Goal: Task Accomplishment & Management: Manage account settings

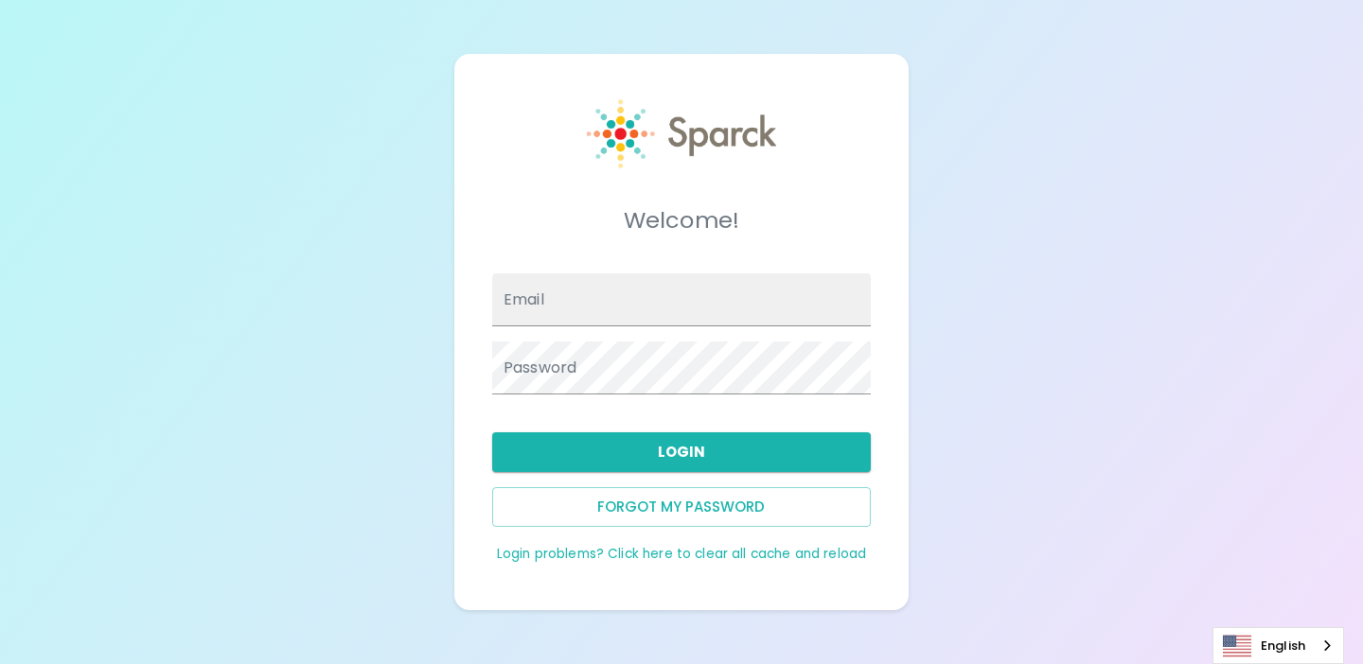
type input "[EMAIL_ADDRESS][DOMAIN_NAME]"
click at [444, 420] on div "Welcome! Email admin@sparckco.com Password Login Forgot my password Login probl…" at bounding box center [681, 332] width 1363 height 664
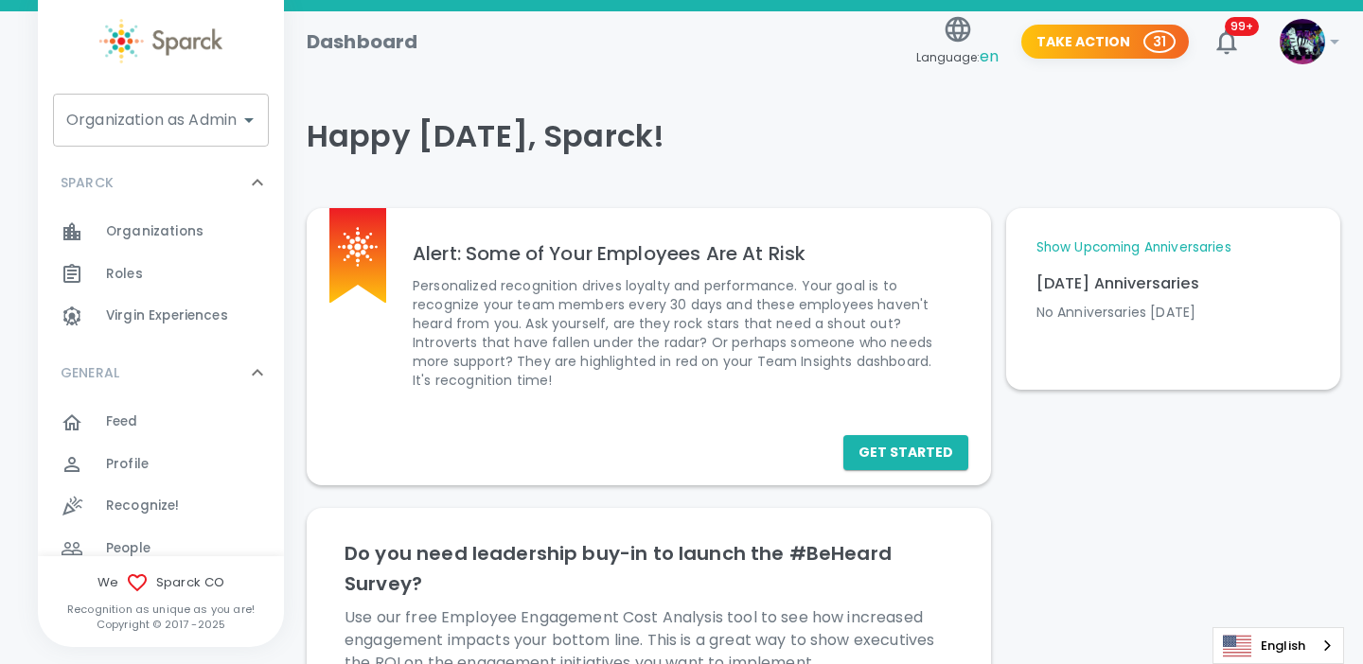
click at [222, 117] on div "Organization as Admin Organization as Admin" at bounding box center [161, 120] width 216 height 53
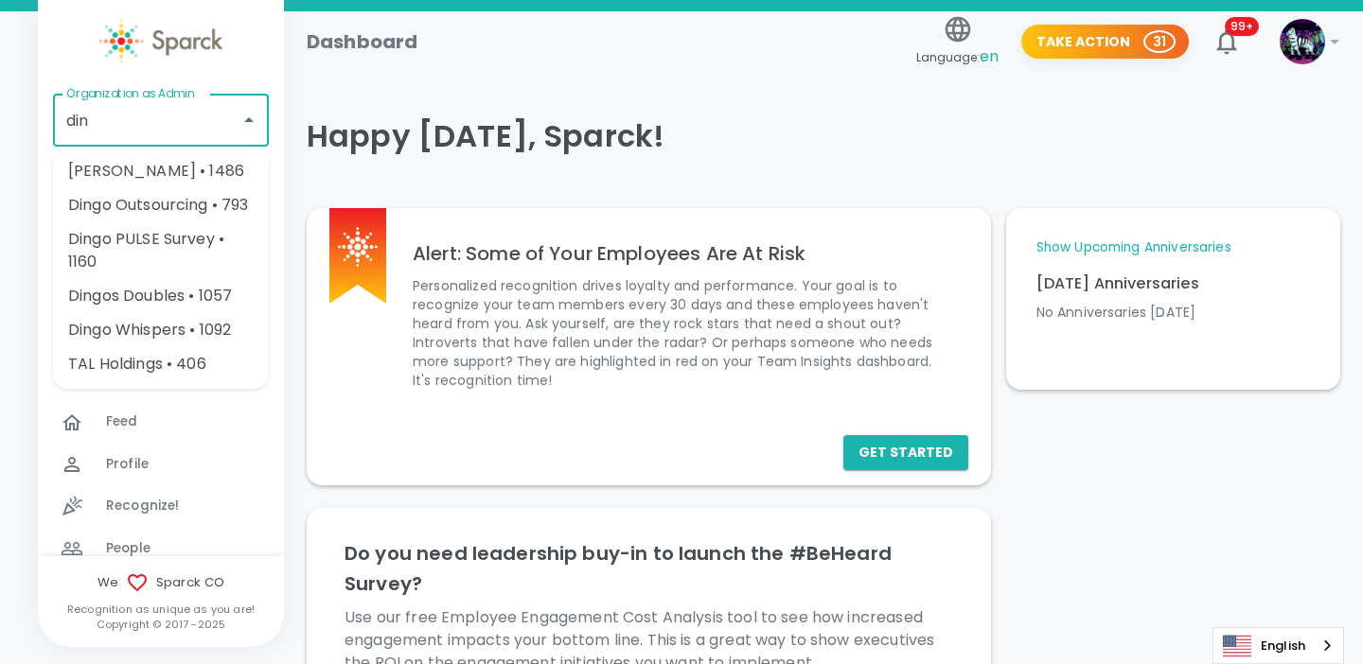
click at [208, 177] on li "[PERSON_NAME] • 1486" at bounding box center [161, 171] width 216 height 34
type input "[PERSON_NAME] • 1486"
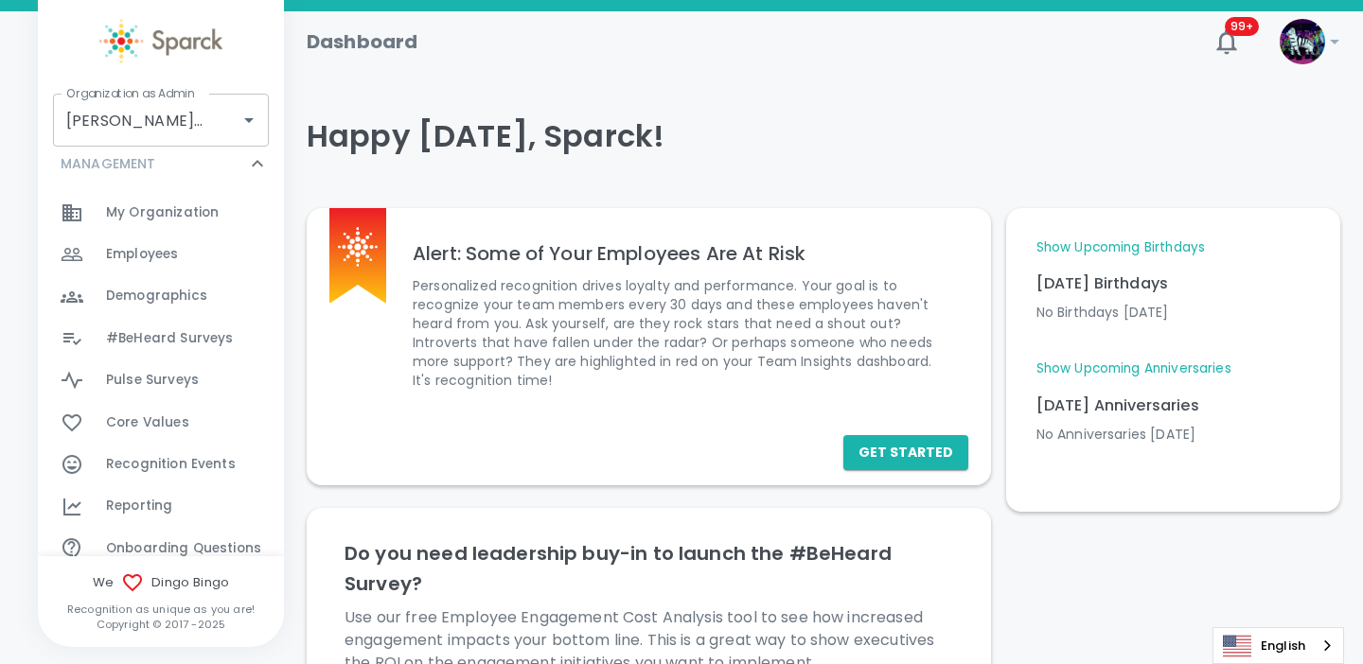
scroll to position [829, 0]
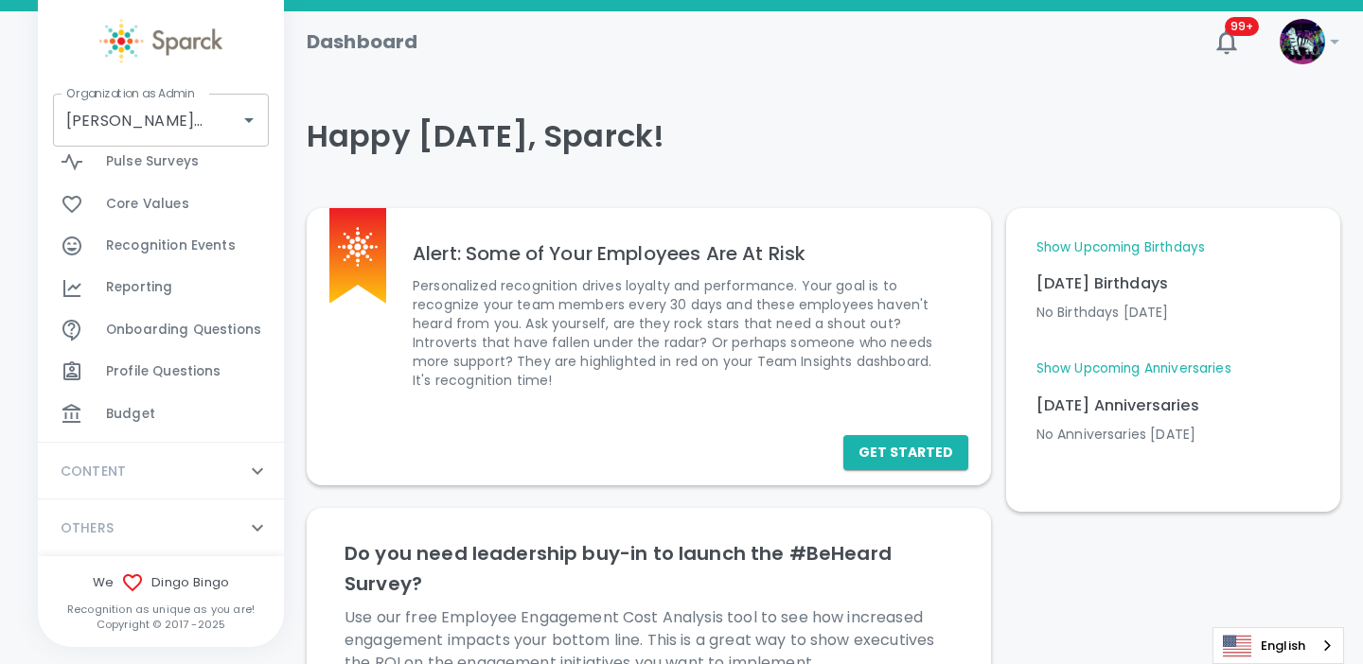
click at [155, 414] on div "Budget 0" at bounding box center [195, 414] width 178 height 26
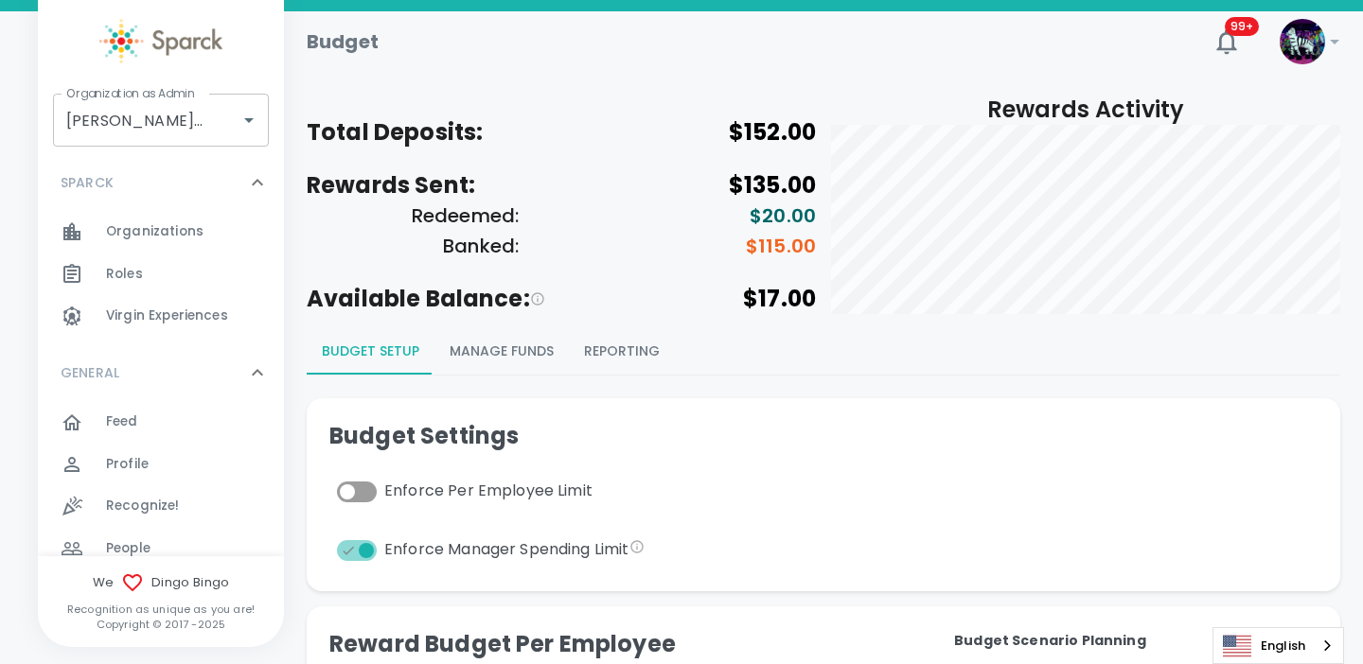
click at [504, 350] on button "Manage Funds" at bounding box center [501, 351] width 134 height 45
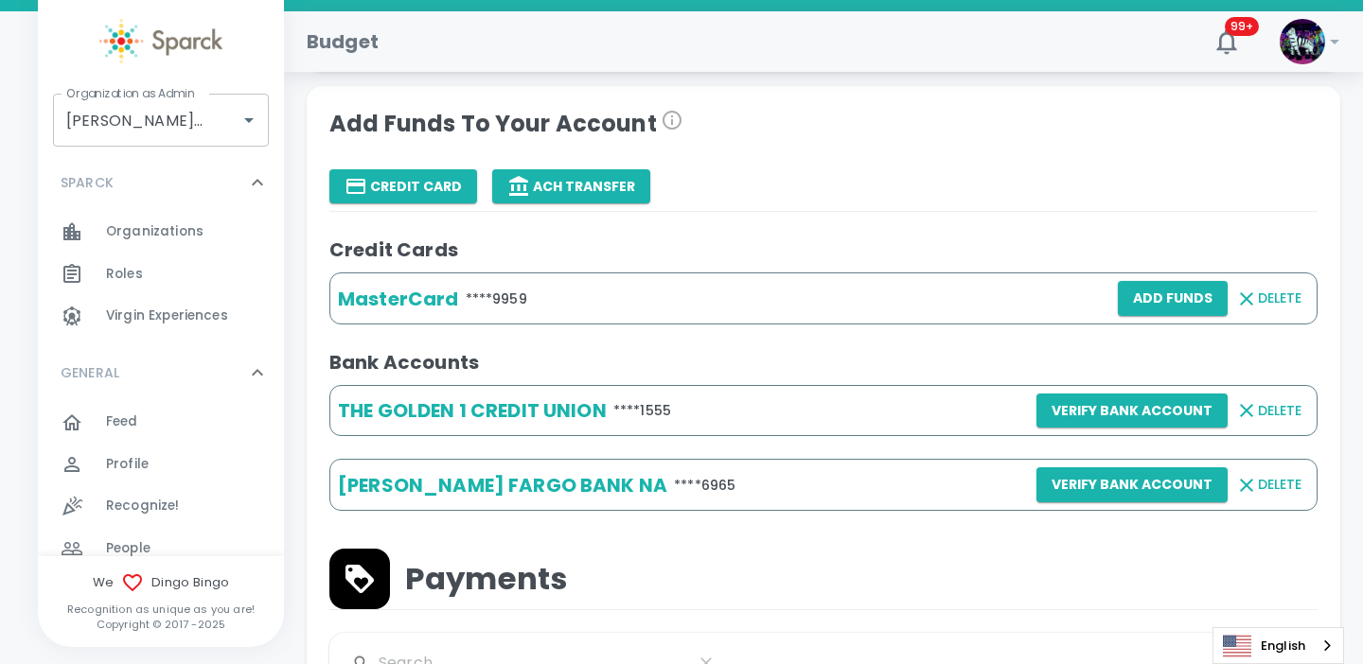
scroll to position [447, 0]
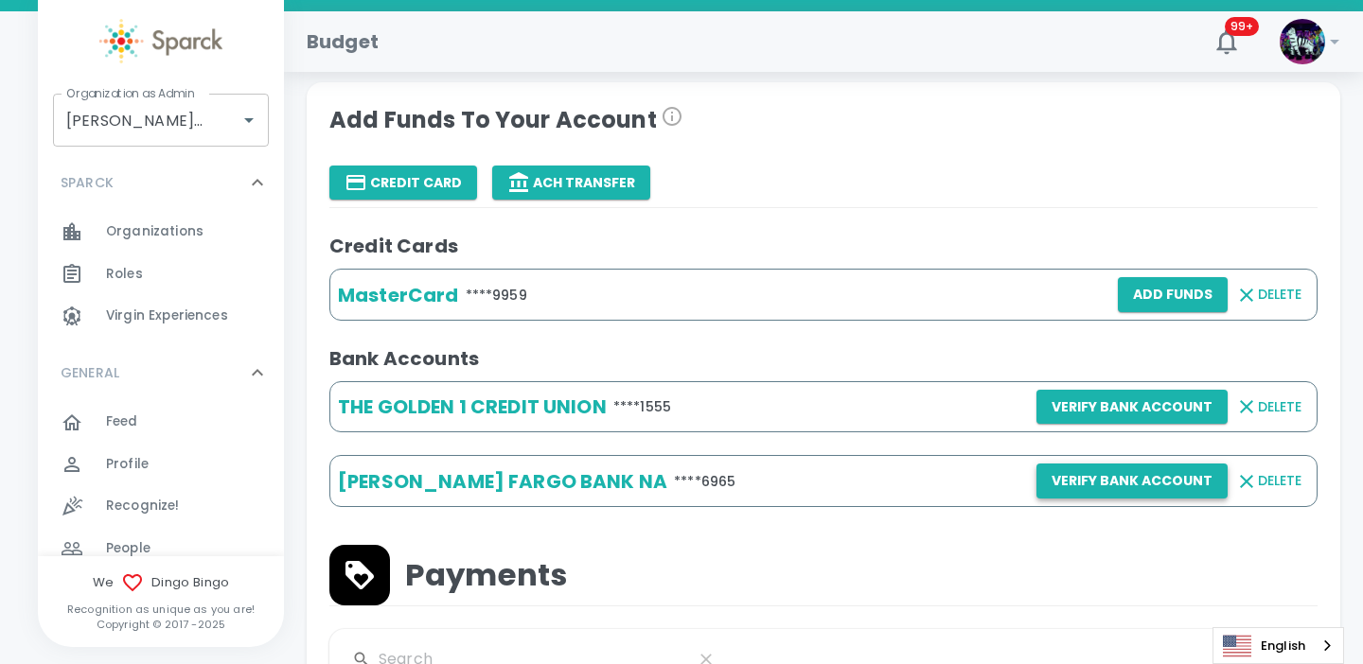
click at [1087, 486] on button "Verify Bank Account" at bounding box center [1131, 481] width 191 height 35
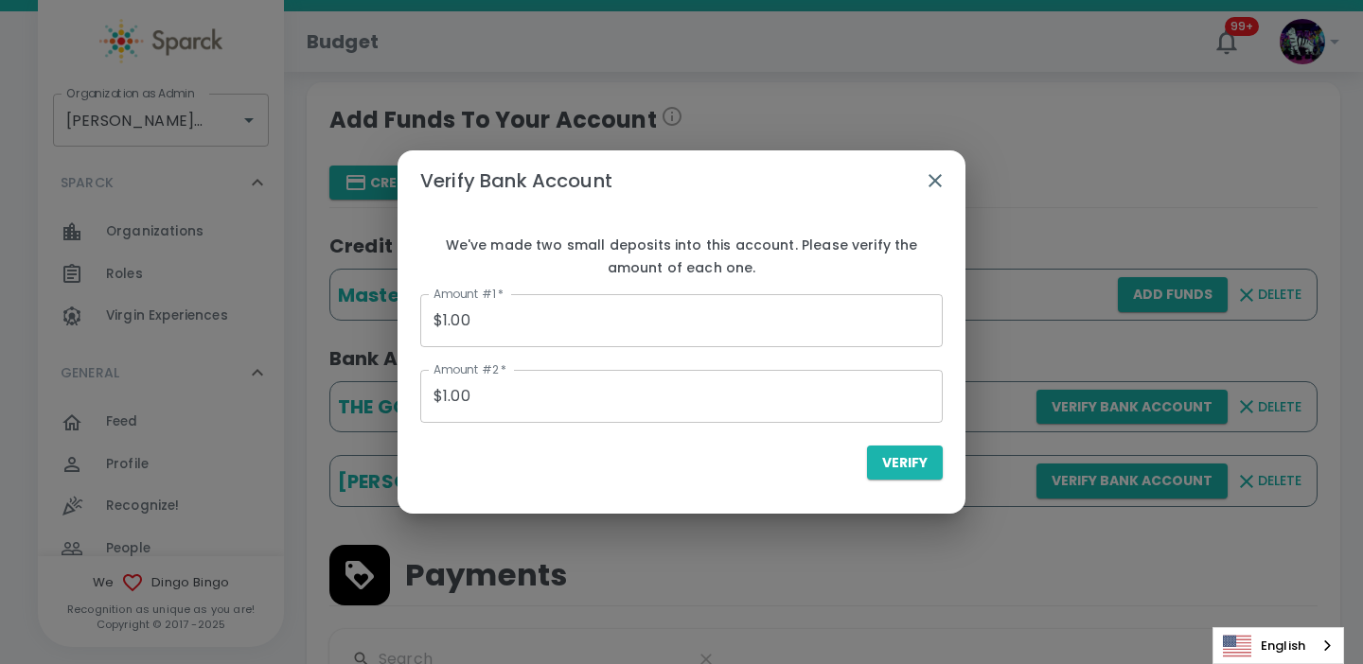
click at [562, 328] on input "$1.00" at bounding box center [681, 320] width 522 height 53
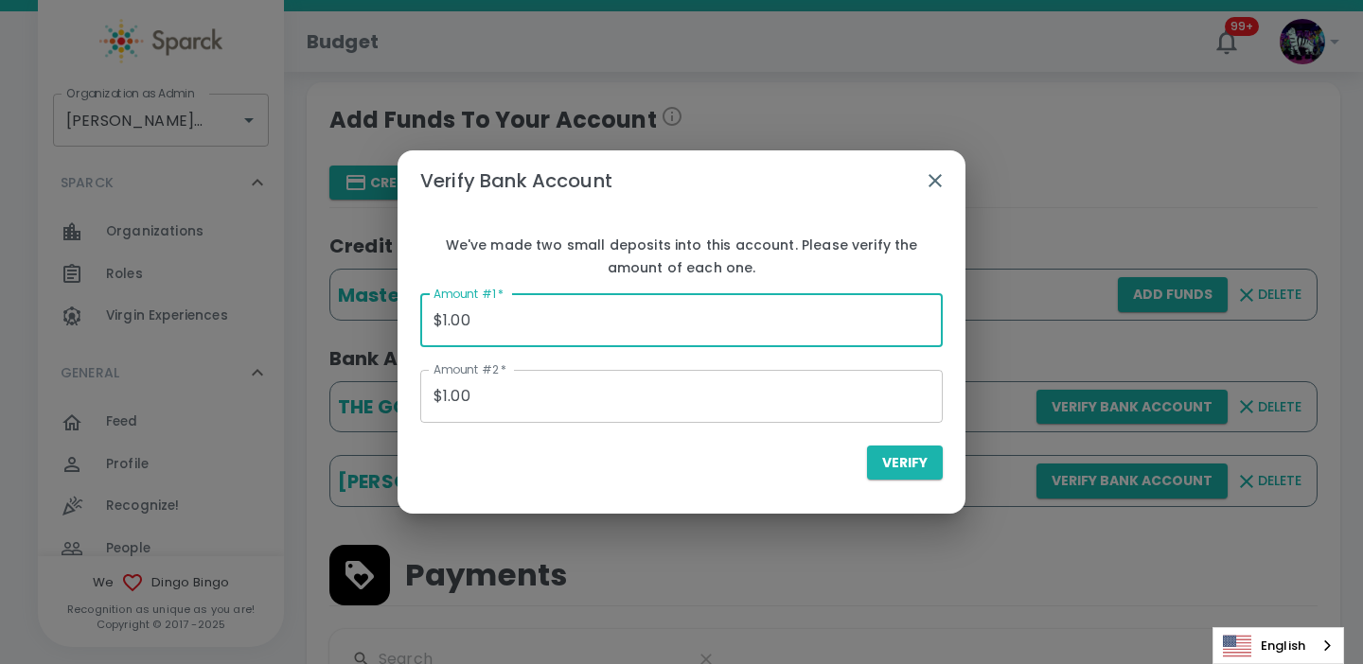
type input "$1.00"
type input "$0.16"
click at [585, 462] on div "Verify" at bounding box center [681, 463] width 522 height 35
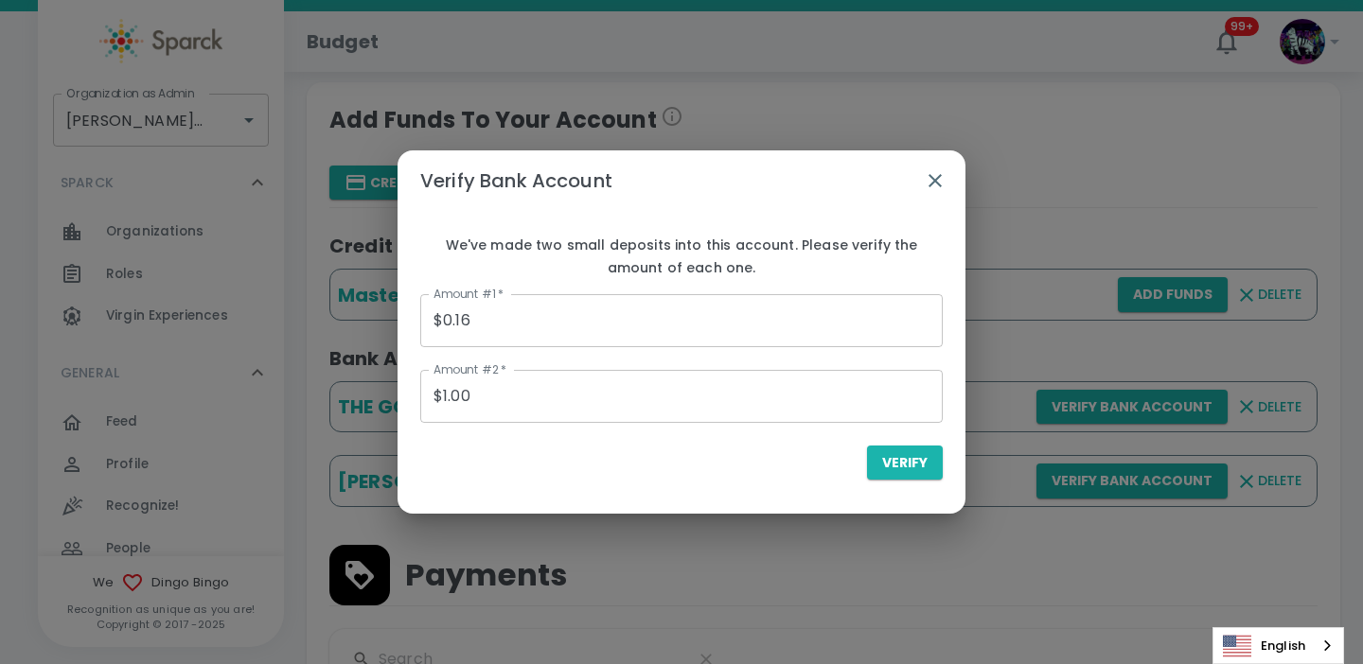
click at [493, 395] on input "$1.00" at bounding box center [681, 396] width 522 height 53
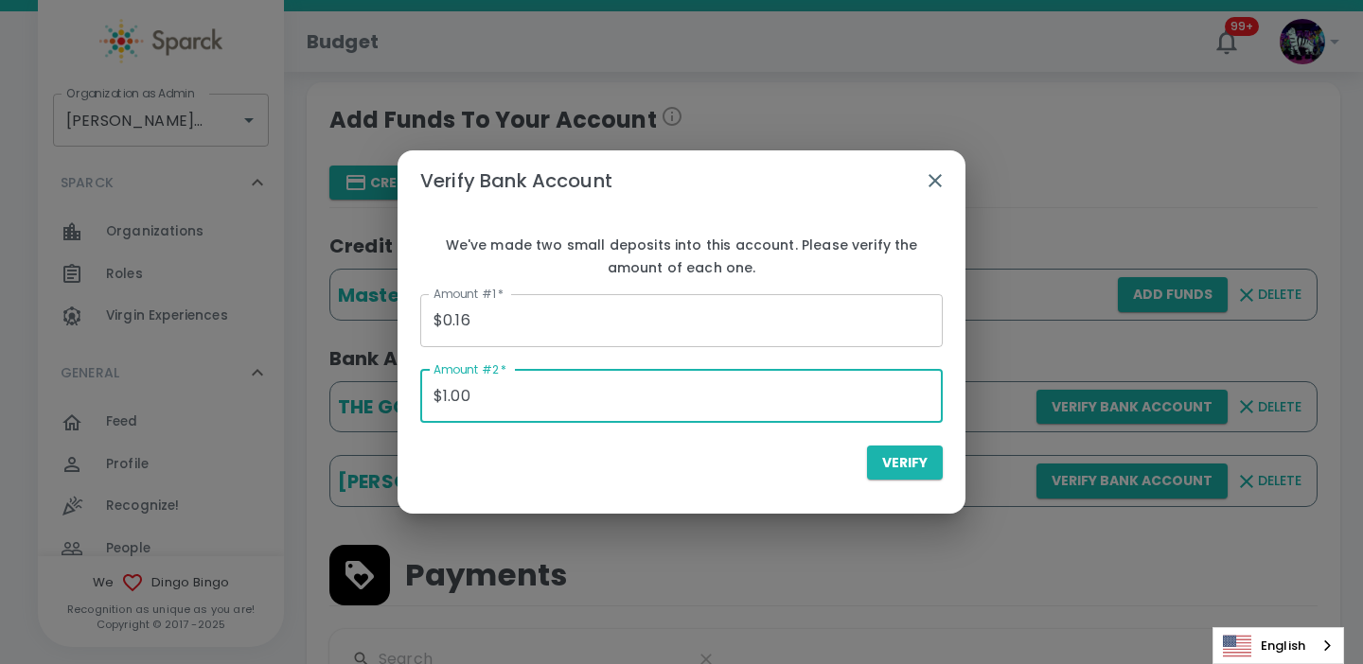
type input "$1.00"
type input "$0.00"
click at [548, 463] on div "Verify" at bounding box center [681, 463] width 522 height 35
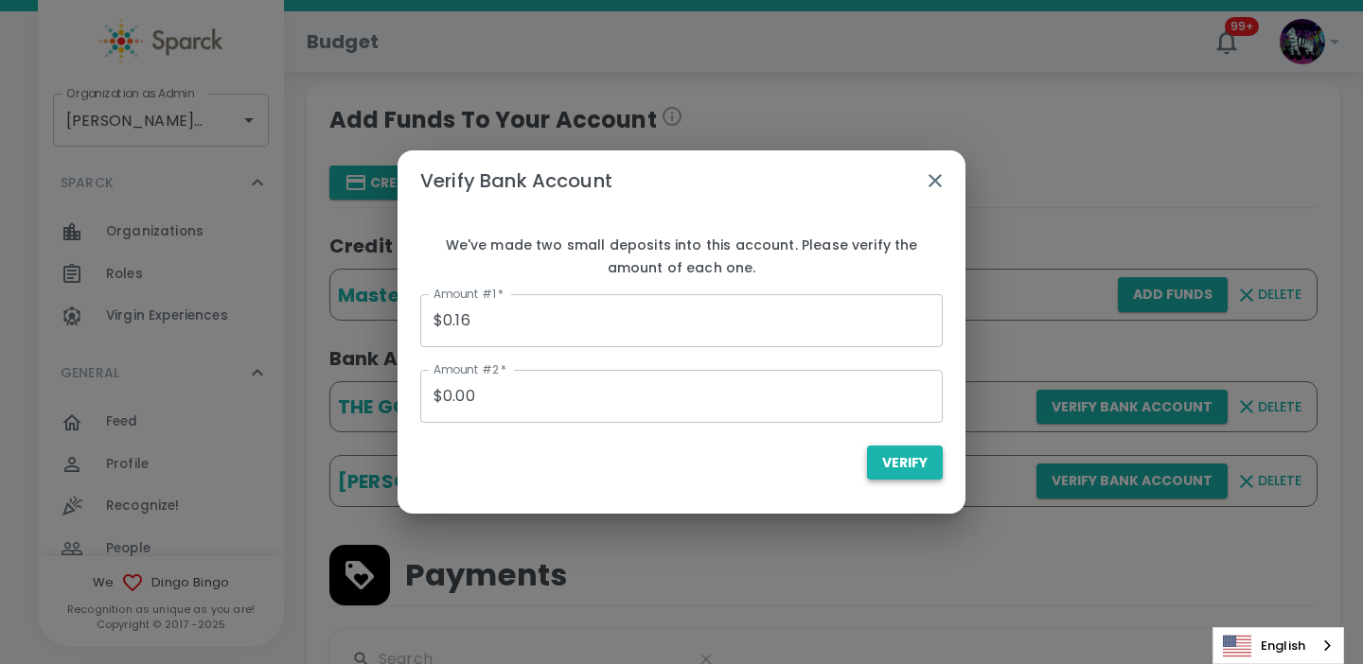
click at [891, 461] on span "Verify" at bounding box center [904, 463] width 45 height 24
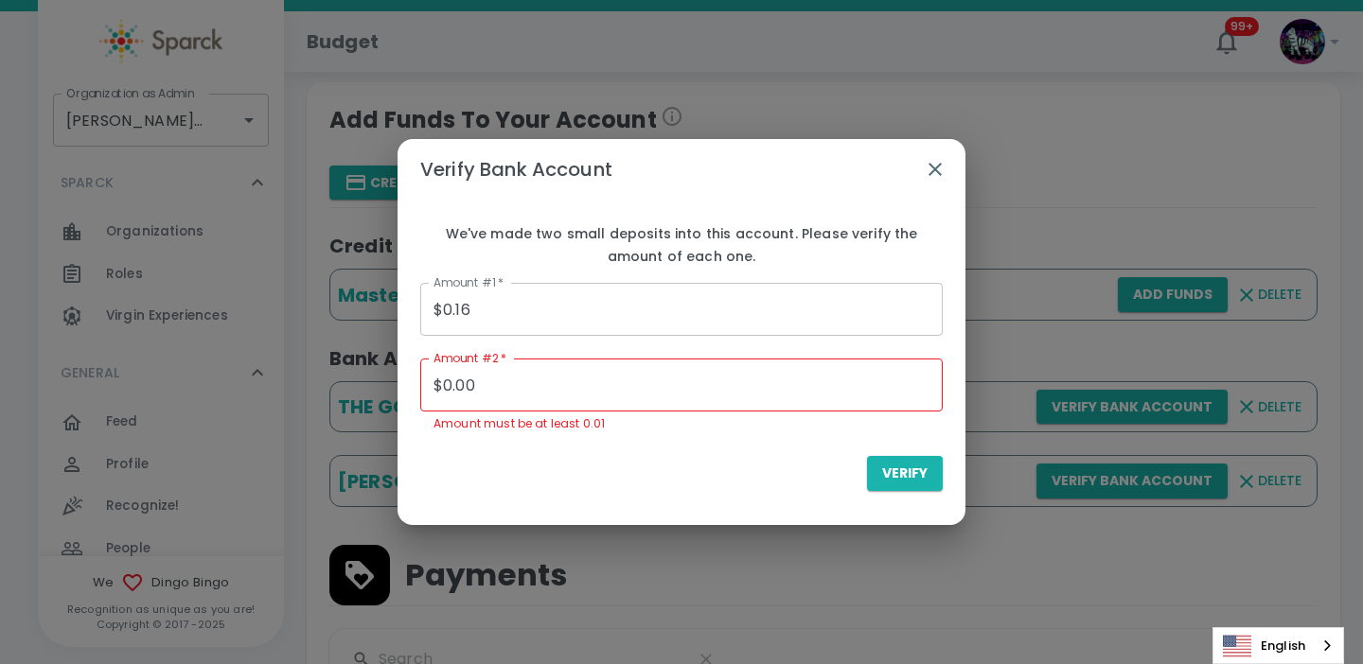
click at [935, 167] on icon "button" at bounding box center [934, 169] width 13 height 13
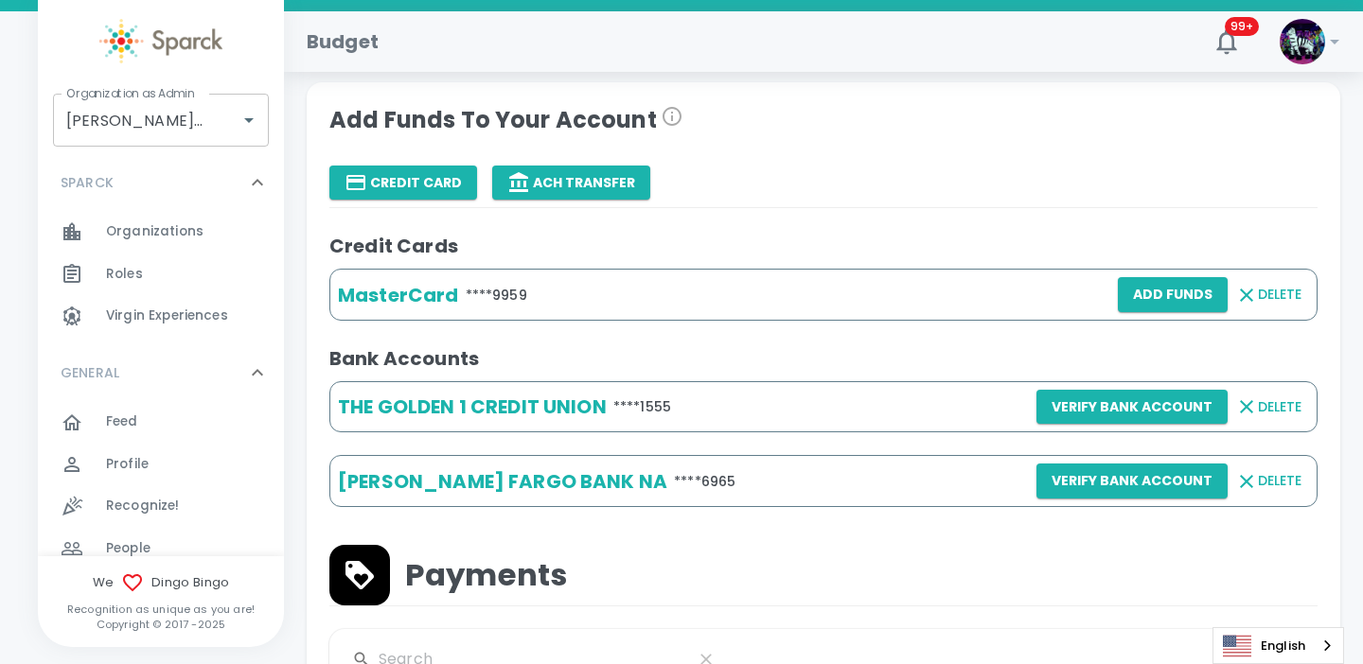
click at [1305, 47] on img at bounding box center [1301, 41] width 45 height 45
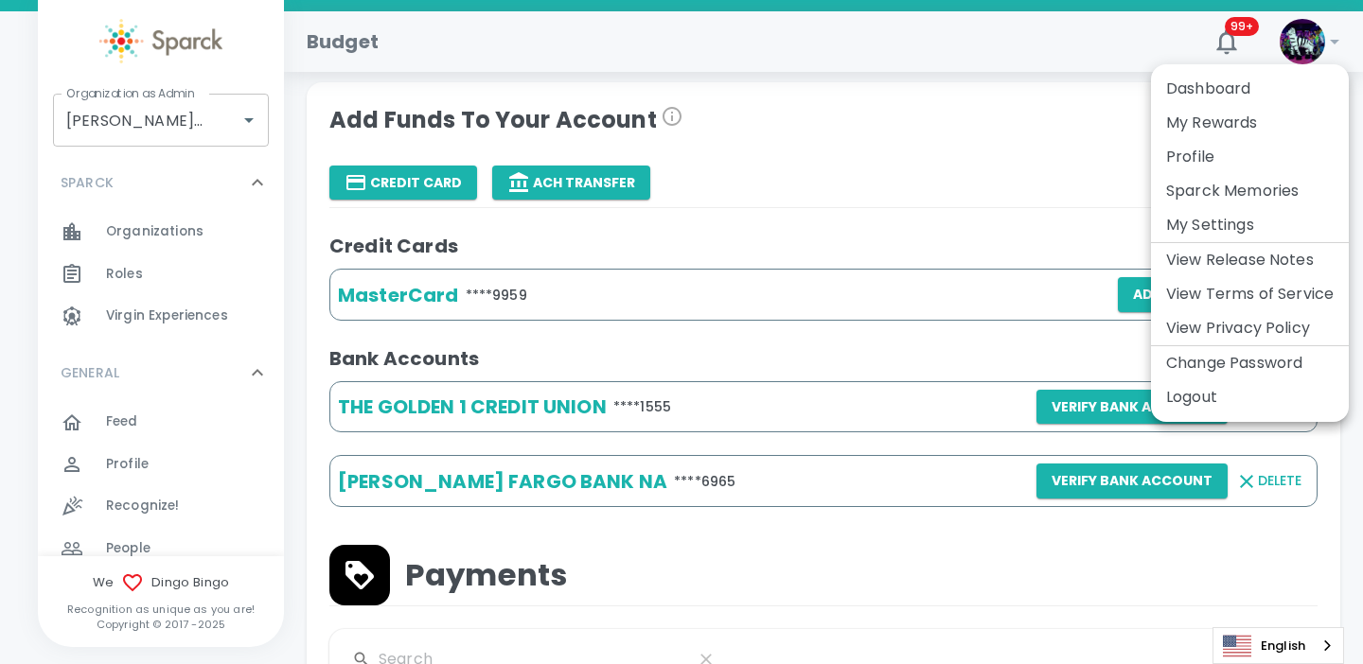
click at [1203, 402] on li "Logout" at bounding box center [1250, 397] width 198 height 34
